Goal: Information Seeking & Learning: Understand process/instructions

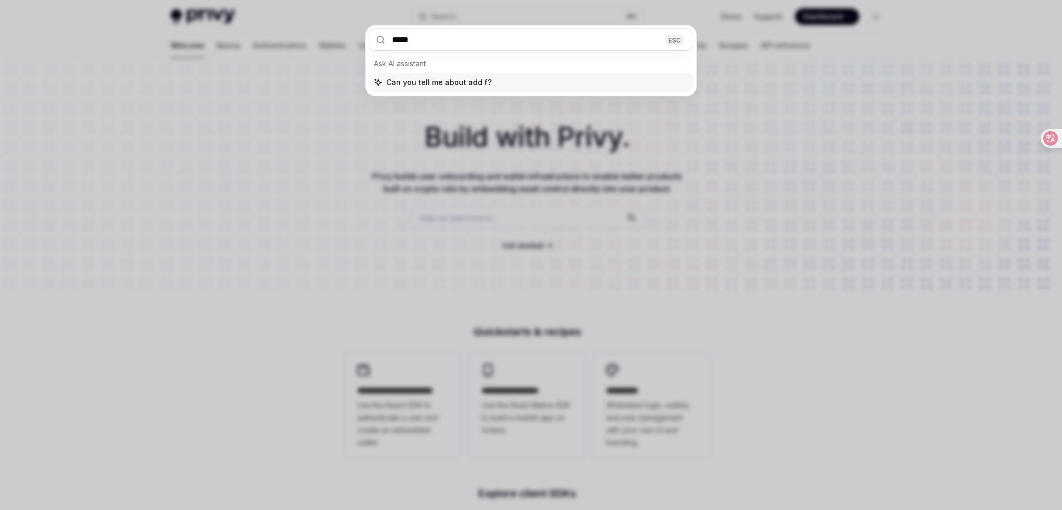
type input "******"
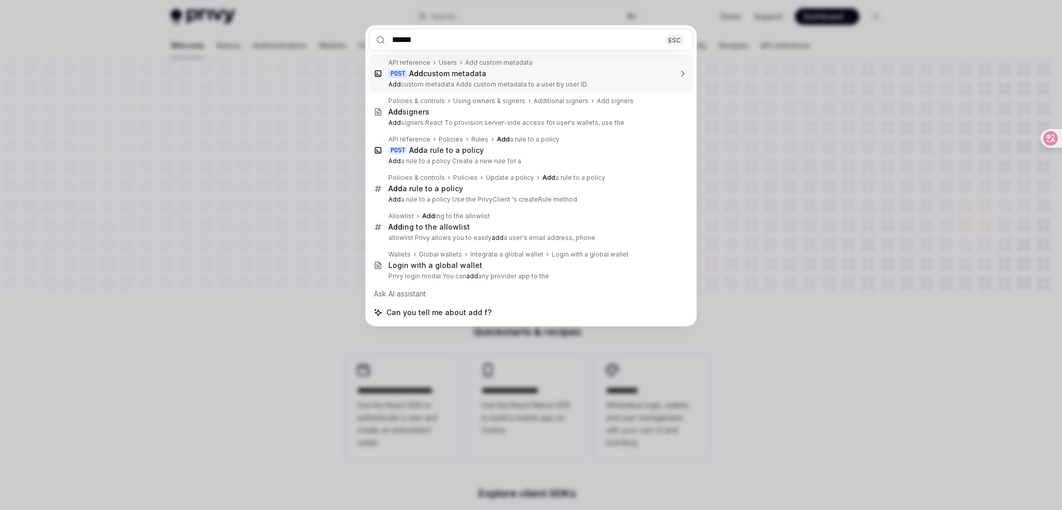
type textarea "*"
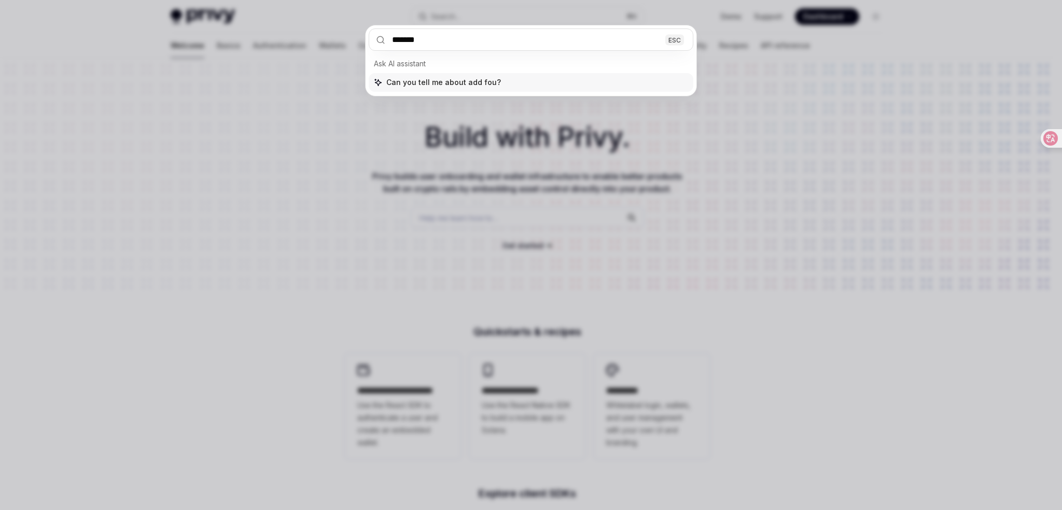
type input "********"
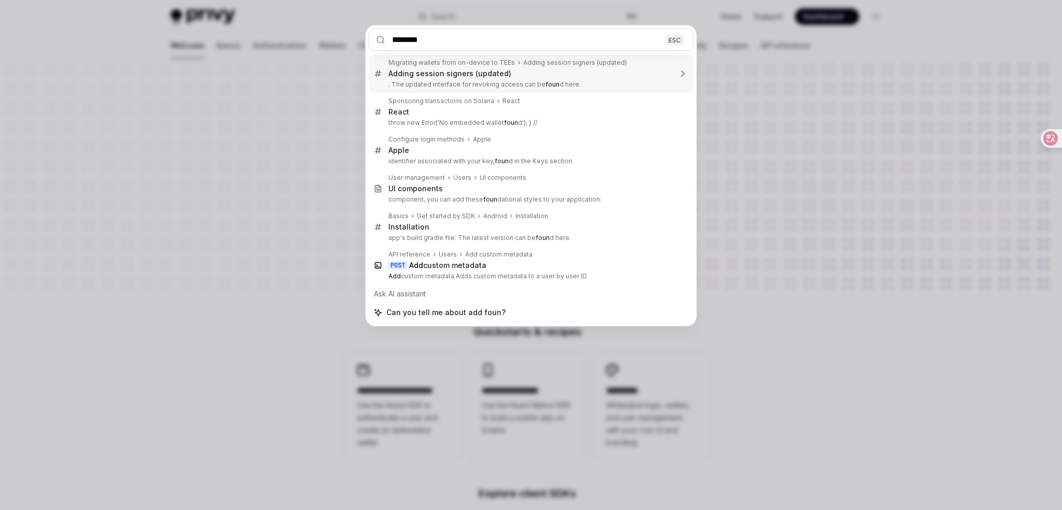
type textarea "*"
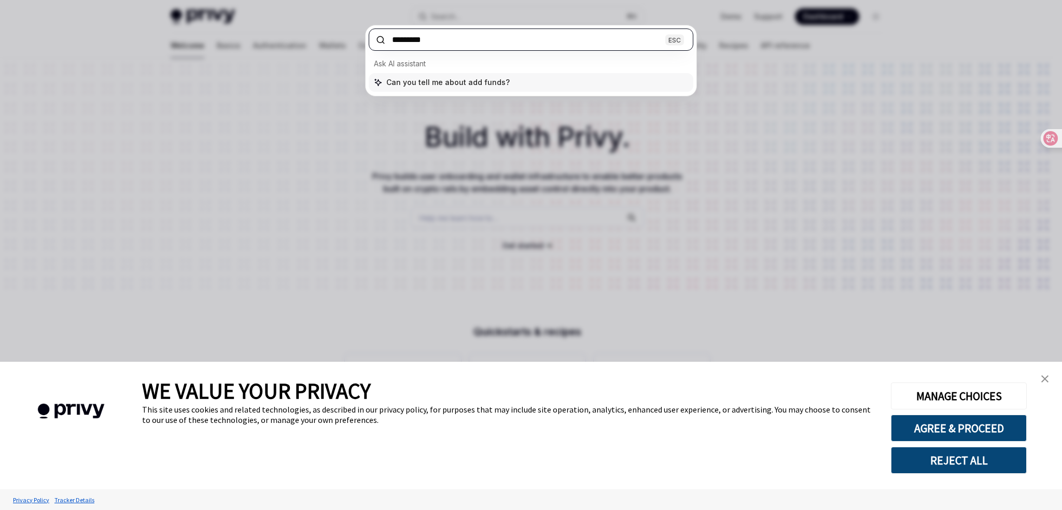
type input "*********"
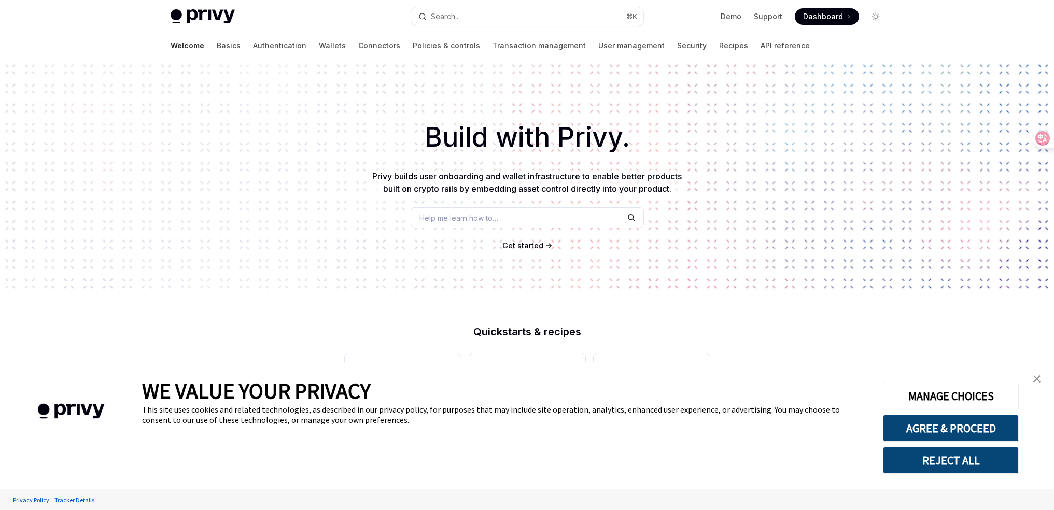
type textarea "*"
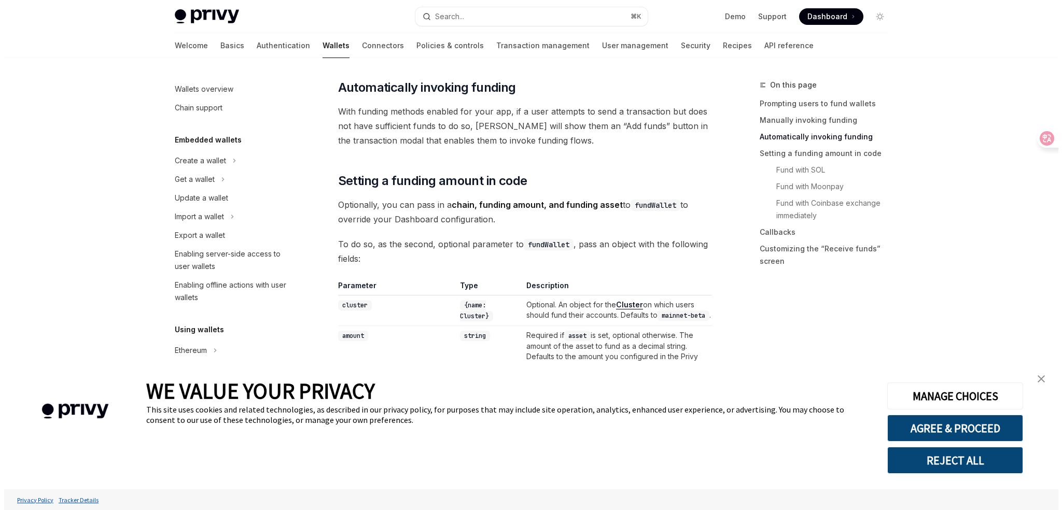
scroll to position [325, 0]
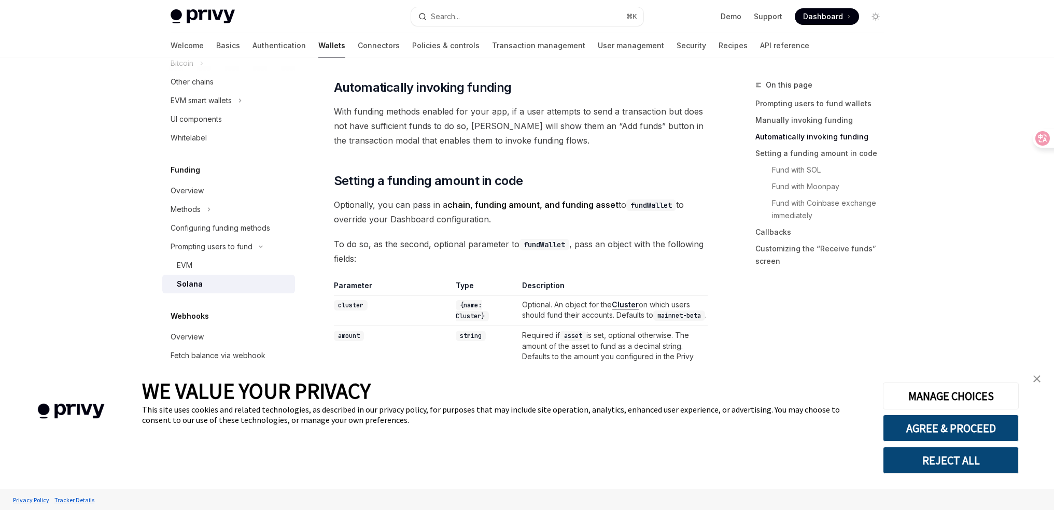
click at [1041, 382] on link "close banner" at bounding box center [1036, 379] width 21 height 21
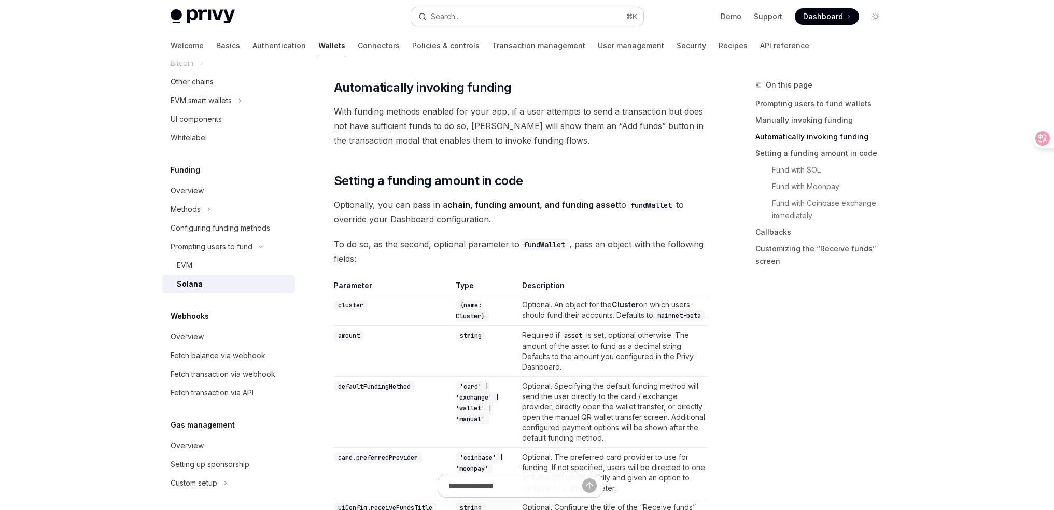
click at [501, 13] on button "Search... ⌘ K" at bounding box center [527, 16] width 232 height 19
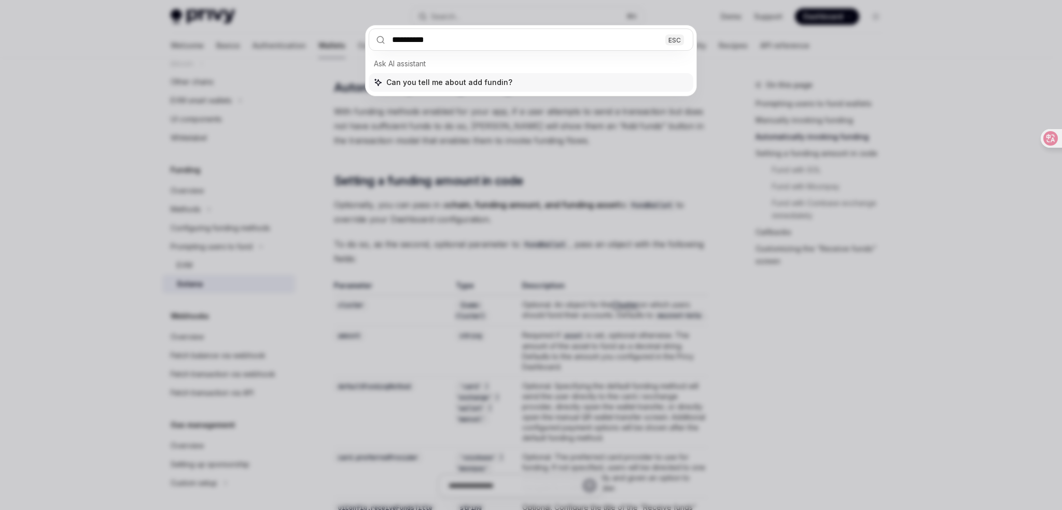
type input "**********"
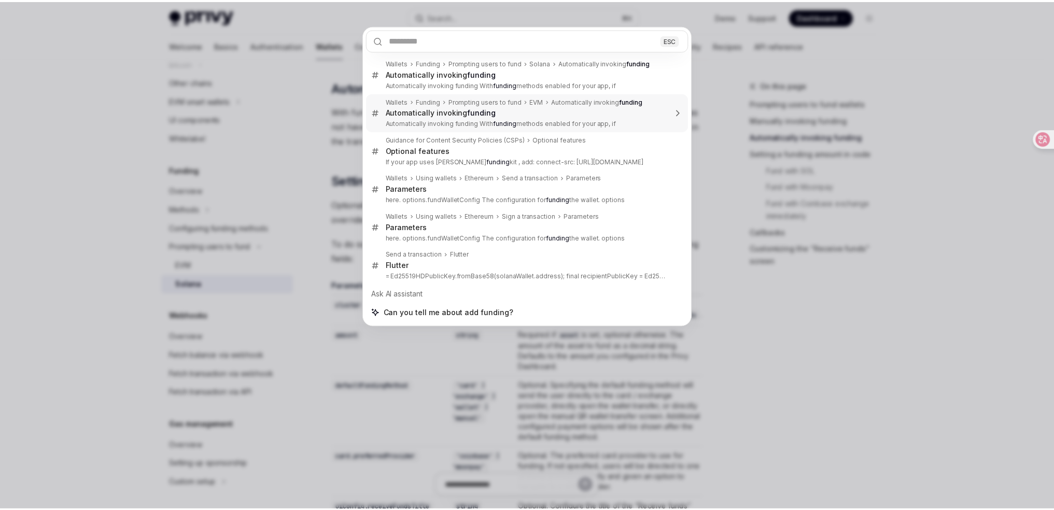
scroll to position [777, 0]
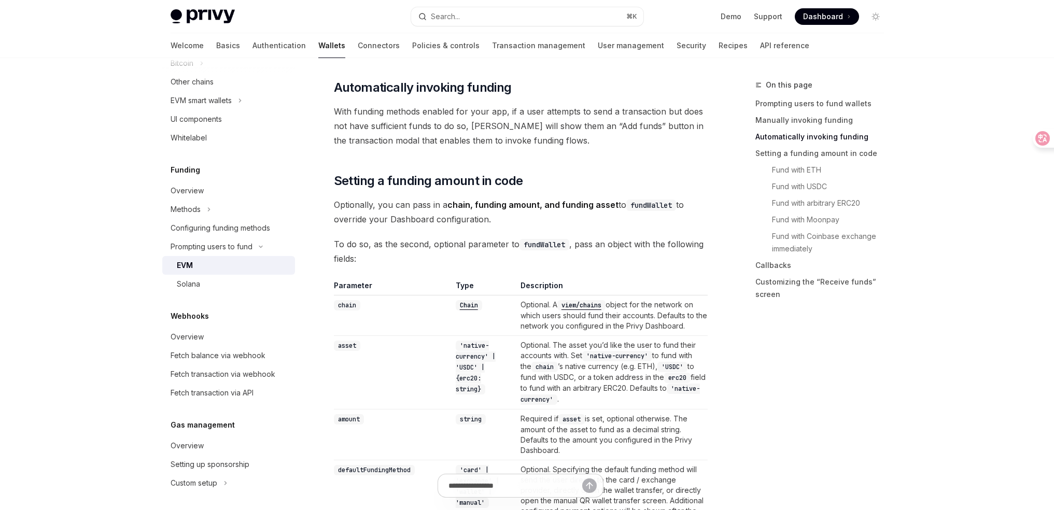
click at [1043, 138] on div at bounding box center [1036, 158] width 36 height 59
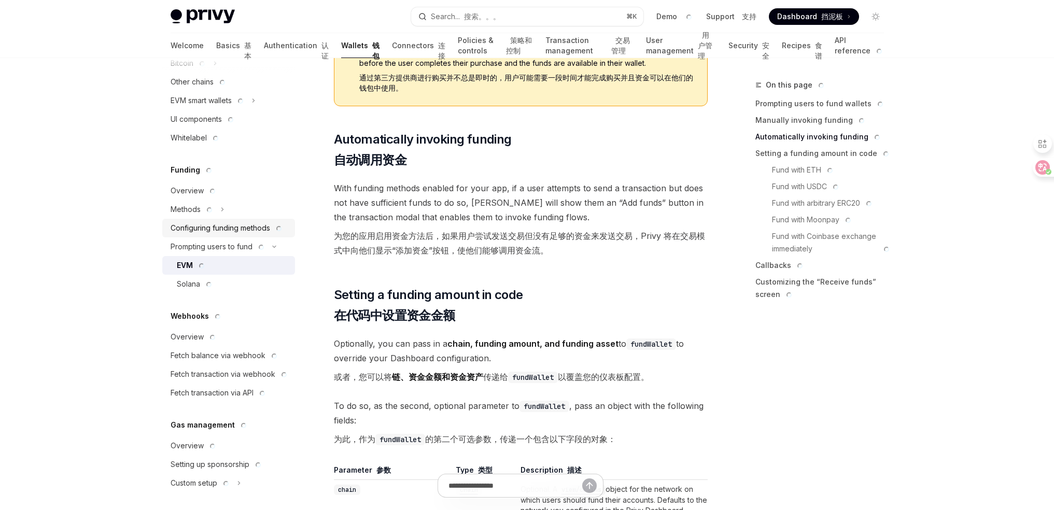
type textarea "*"
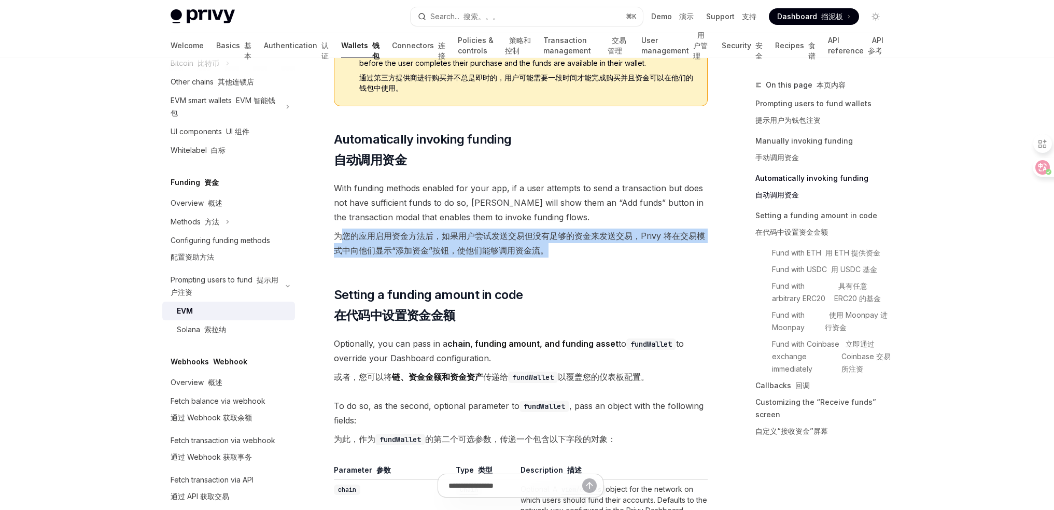
drag, startPoint x: 338, startPoint y: 235, endPoint x: 641, endPoint y: 259, distance: 303.7
click at [641, 258] on span "With funding methods enabled for your app, if a user attempts to send a transac…" at bounding box center [521, 221] width 374 height 81
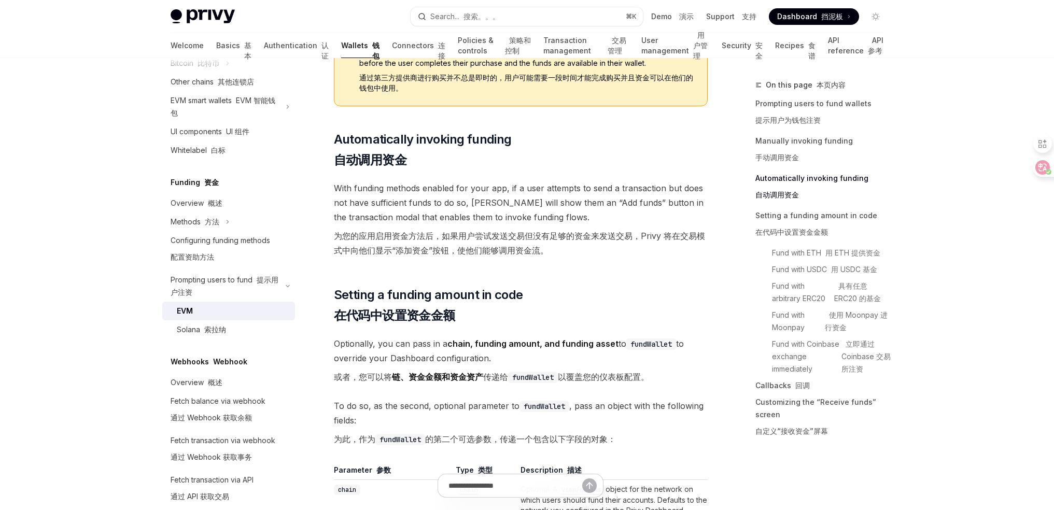
click at [642, 261] on span "With funding methods enabled for your app, if a user attempts to send a transac…" at bounding box center [521, 221] width 374 height 81
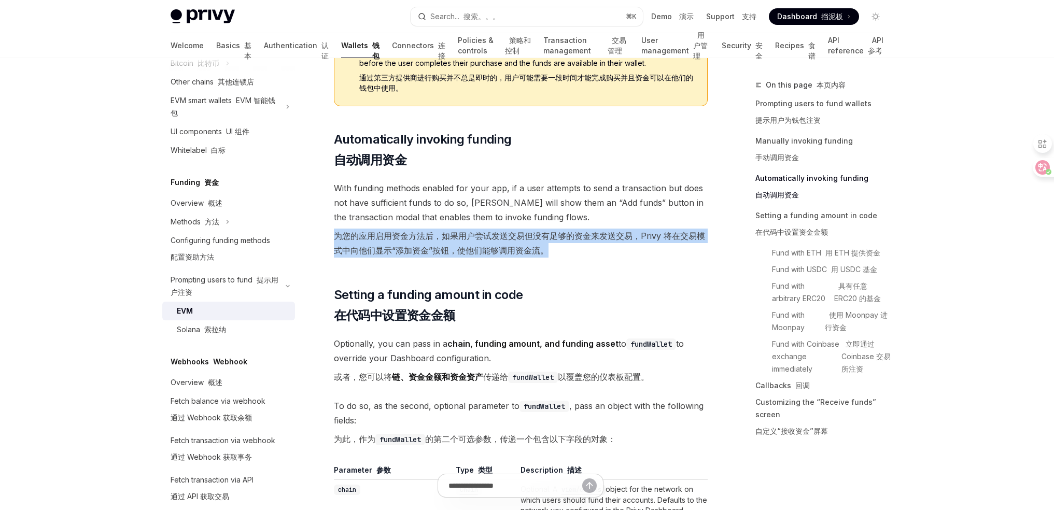
drag, startPoint x: 555, startPoint y: 253, endPoint x: 323, endPoint y: 232, distance: 233.2
click at [346, 233] on font "为您的应用启用资金方法后，如果用户尝试发送交易但没有足够的资金来发送交易，Privy 将在交易模式中向他们显示“添加资金”按钮，使他们能够调用资金流。" at bounding box center [519, 243] width 371 height 25
drag, startPoint x: 333, startPoint y: 229, endPoint x: 548, endPoint y: 250, distance: 216.7
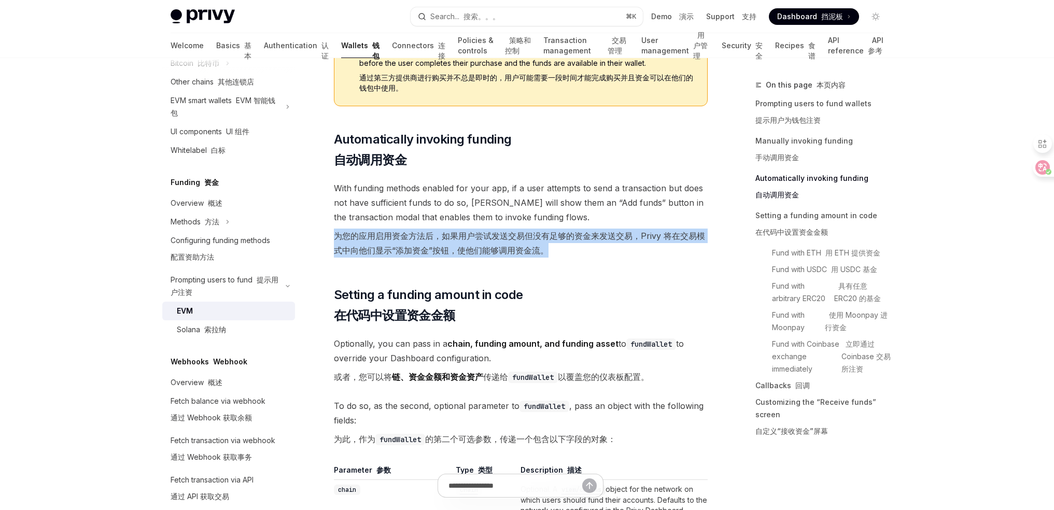
click at [551, 250] on font "为您的应用启用资金方法后，如果用户尝试发送交易但没有足够的资金来发送交易，Privy 将在交易模式中向他们显示“添加资金”按钮，使他们能够调用资金流。" at bounding box center [521, 243] width 374 height 29
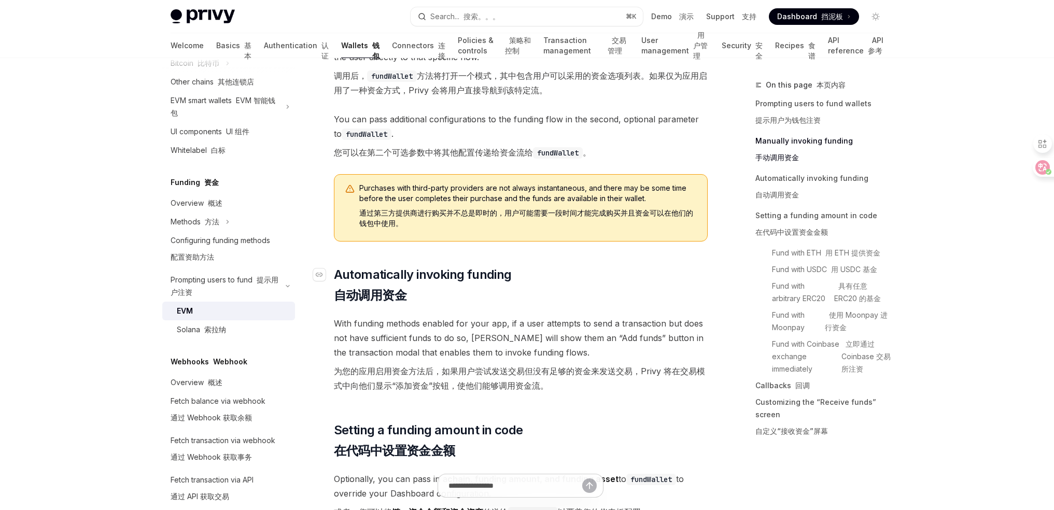
scroll to position [876, 0]
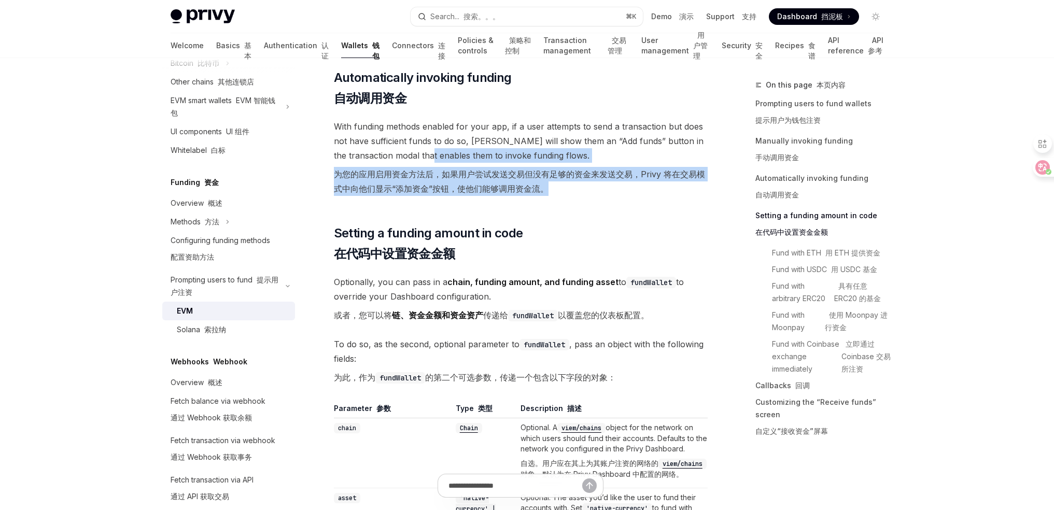
drag, startPoint x: 462, startPoint y: 158, endPoint x: 596, endPoint y: 192, distance: 138.2
click at [592, 192] on span "With funding methods enabled for your app, if a user attempts to send a transac…" at bounding box center [521, 159] width 374 height 81
click at [596, 192] on font "为您的应用启用资金方法后，如果用户尝试发送交易但没有足够的资金来发送交易，Privy 将在交易模式中向他们显示“添加资金”按钮，使他们能够调用资金流。" at bounding box center [521, 181] width 374 height 29
drag, startPoint x: 605, startPoint y: 191, endPoint x: 389, endPoint y: 161, distance: 217.7
click at [389, 161] on span "With funding methods enabled for your app, if a user attempts to send a transac…" at bounding box center [521, 159] width 374 height 81
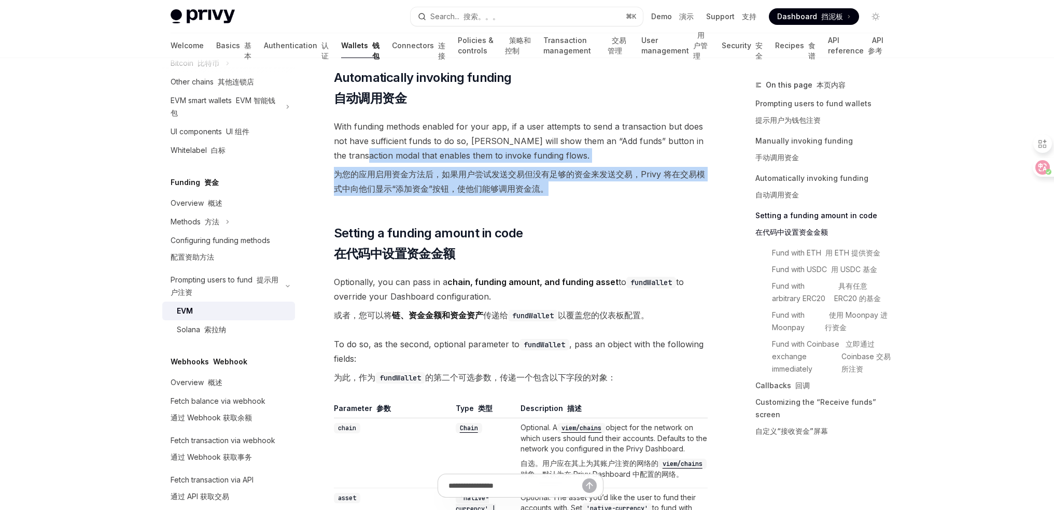
drag, startPoint x: 456, startPoint y: 172, endPoint x: 413, endPoint y: 169, distance: 43.1
click at [456, 172] on font "为您的应用启用资金方法后，如果用户尝试发送交易但没有足够的资金来发送交易，Privy 将在交易模式中向他们显示“添加资金”按钮，使他们能够调用资金流。" at bounding box center [519, 181] width 371 height 25
drag, startPoint x: 428, startPoint y: 174, endPoint x: 571, endPoint y: 192, distance: 143.7
click at [571, 192] on font "为您的应用启用资金方法后，如果用户尝试发送交易但没有足够的资金来发送交易，Privy 将在交易模式中向他们显示“添加资金”按钮，使他们能够调用资金流。" at bounding box center [521, 181] width 374 height 29
drag, startPoint x: 572, startPoint y: 192, endPoint x: 586, endPoint y: 191, distance: 14.0
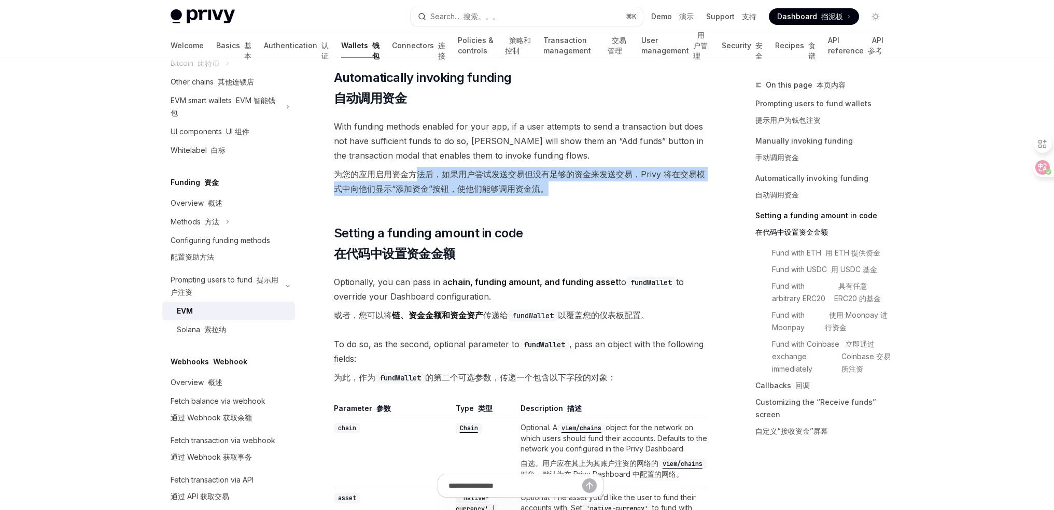
click at [573, 192] on font "为您的应用启用资金方法后，如果用户尝试发送交易但没有足够的资金来发送交易，Privy 将在交易模式中向他们显示“添加资金”按钮，使他们能够调用资金流。" at bounding box center [521, 181] width 374 height 29
drag, startPoint x: 586, startPoint y: 191, endPoint x: 441, endPoint y: 170, distance: 146.8
click at [435, 171] on font "为您的应用启用资金方法后，如果用户尝试发送交易但没有足够的资金来发送交易，Privy 将在交易模式中向他们显示“添加资金”按钮，使他们能够调用资金流。" at bounding box center [521, 181] width 374 height 29
click at [465, 170] on font "为您的应用启用资金方法后，如果用户尝试发送交易但没有足够的资金来发送交易，Privy 将在交易模式中向他们显示“添加资金”按钮，使他们能够调用资金流。" at bounding box center [519, 181] width 371 height 25
